Goal: Task Accomplishment & Management: Manage account settings

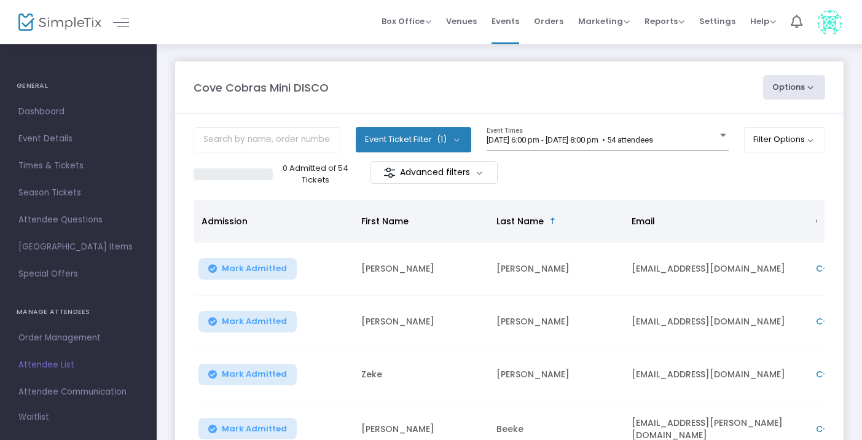
click at [826, 24] on img at bounding box center [830, 22] width 25 height 25
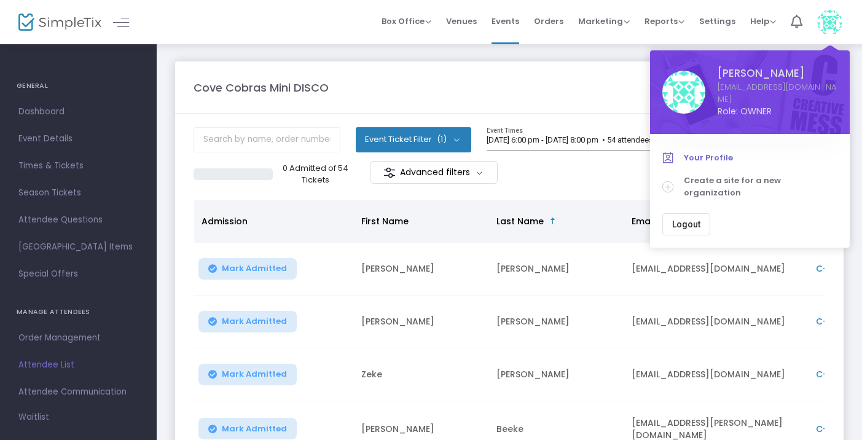
click at [715, 155] on span "Your Profile" at bounding box center [761, 158] width 154 height 12
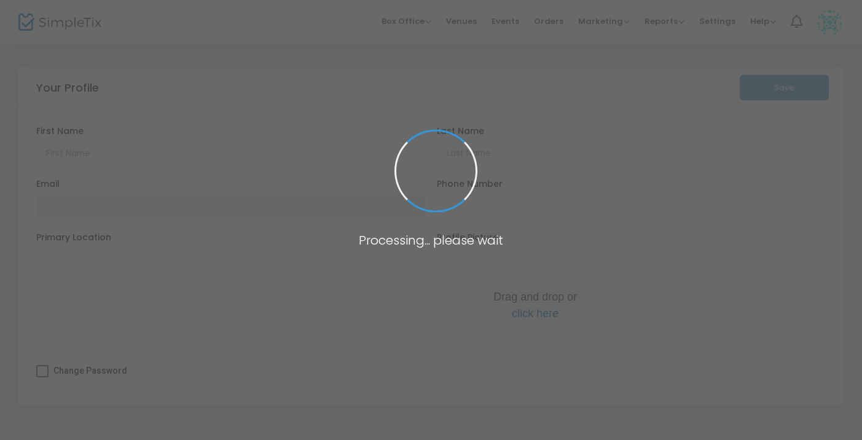
scroll to position [1, 0]
type input "Erika"
type input "Pech"
type input "treasurer@covefootballclub.com.au"
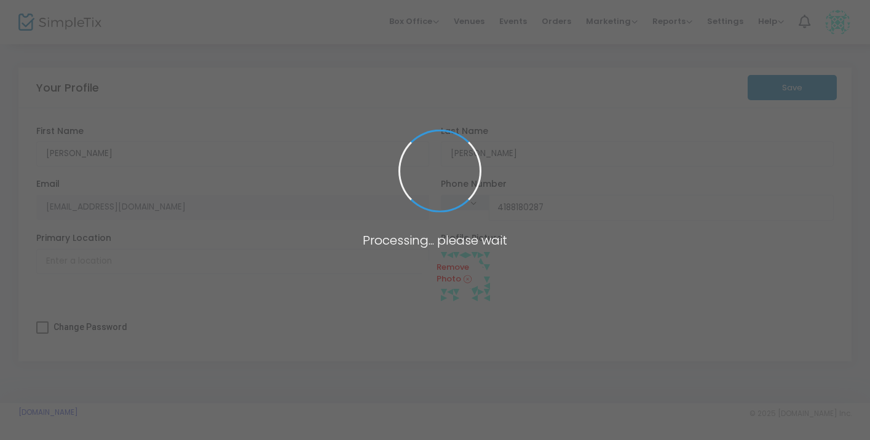
type input "(418) 818-0287"
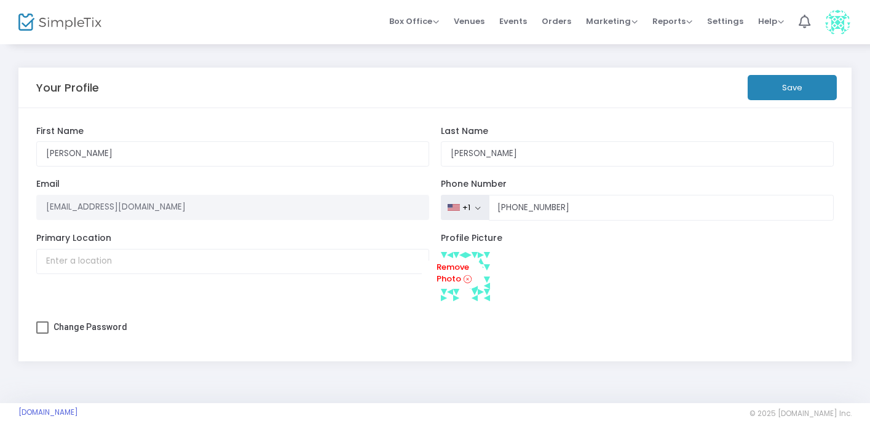
click at [47, 332] on span at bounding box center [42, 327] width 12 height 12
click at [42, 334] on input "Change Password" at bounding box center [42, 334] width 1 height 1
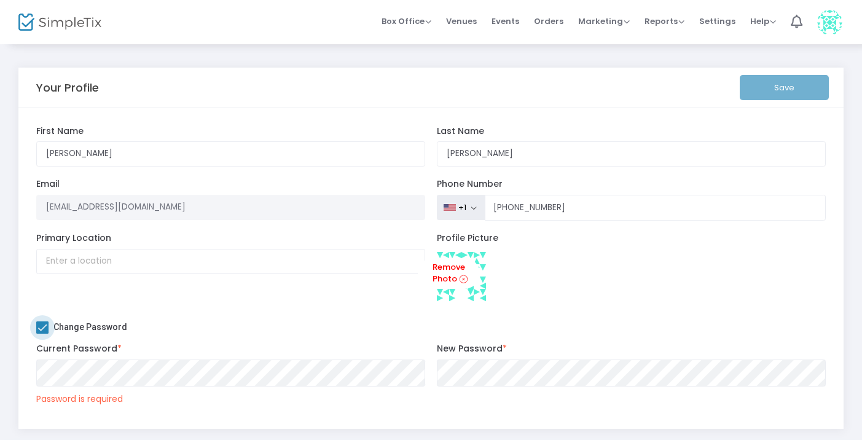
click at [40, 329] on span at bounding box center [42, 327] width 12 height 12
click at [42, 334] on input "Change Password" at bounding box center [42, 334] width 1 height 1
checkbox input "false"
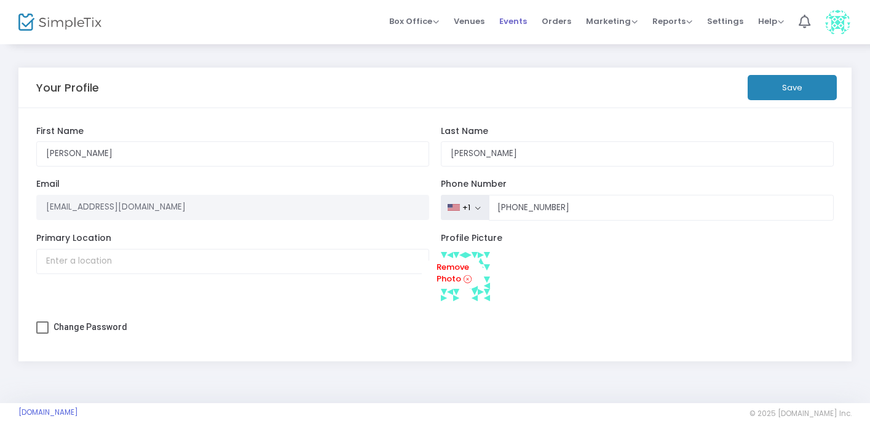
click at [519, 20] on span "Events" at bounding box center [513, 21] width 28 height 31
